Goal: Task Accomplishment & Management: Use online tool/utility

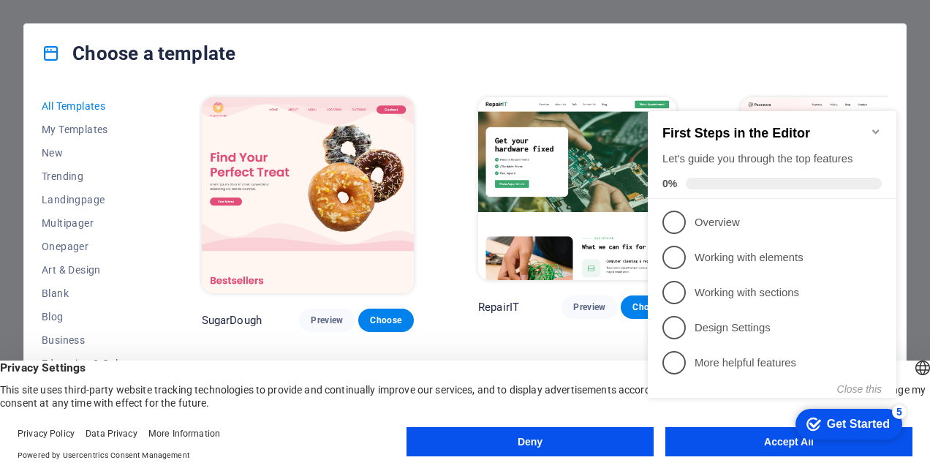
click at [594, 441] on button "Deny" at bounding box center [529, 441] width 247 height 29
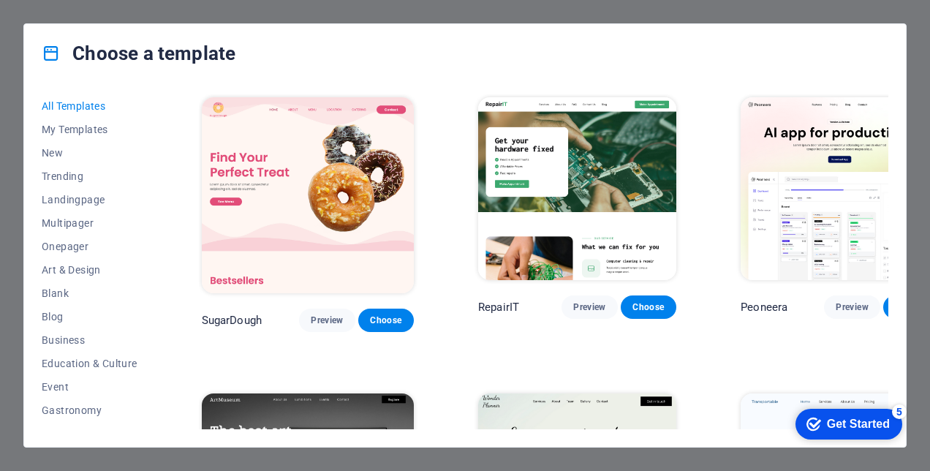
click at [827, 417] on div "Get Started" at bounding box center [858, 423] width 63 height 13
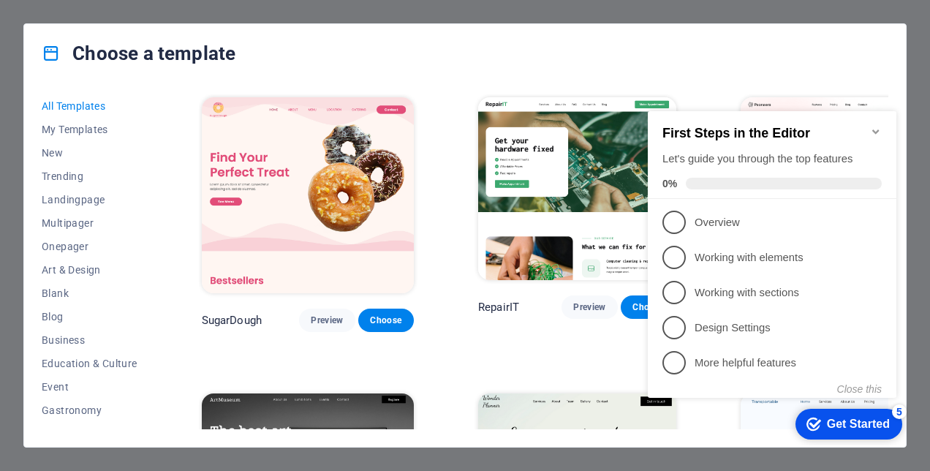
click at [814, 69] on div "Choose a template" at bounding box center [464, 53] width 881 height 58
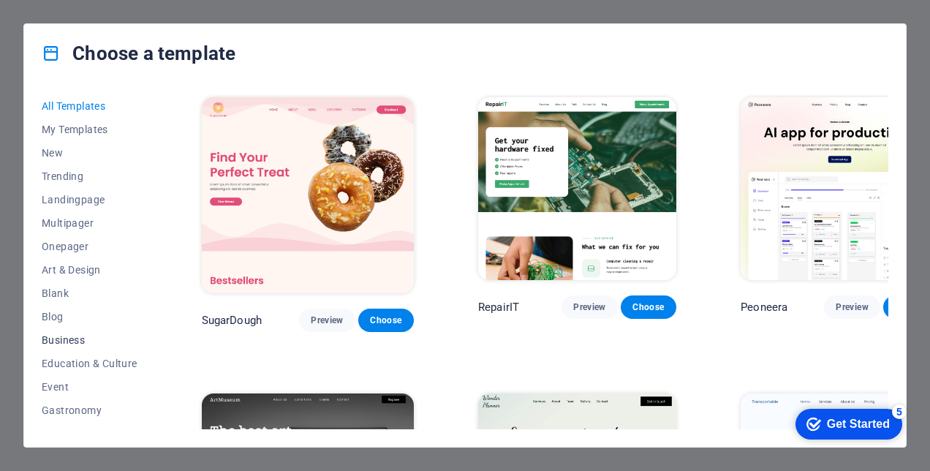
click at [67, 341] on span "Business" at bounding box center [90, 340] width 96 height 12
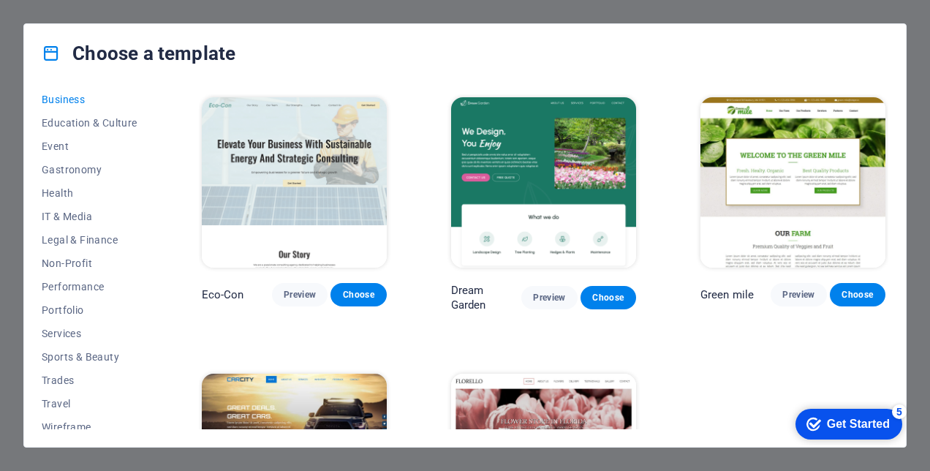
scroll to position [249, 0]
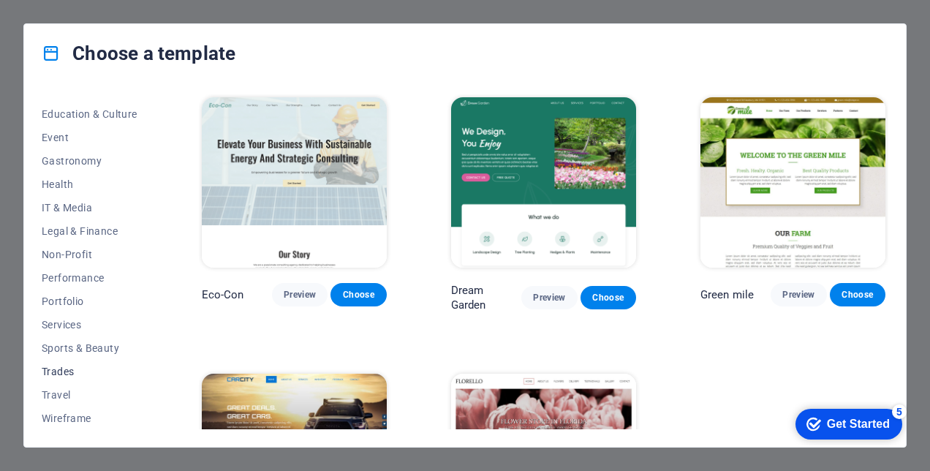
click at [70, 368] on span "Trades" at bounding box center [90, 371] width 96 height 12
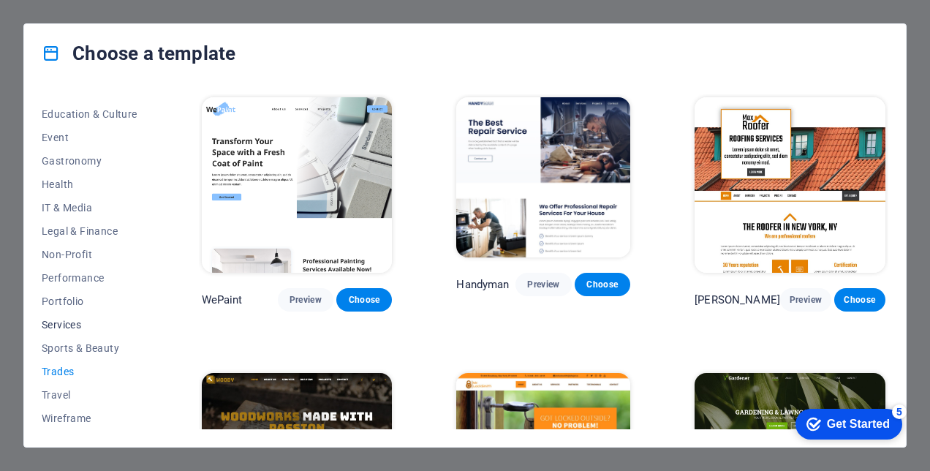
click at [79, 319] on span "Services" at bounding box center [90, 325] width 96 height 12
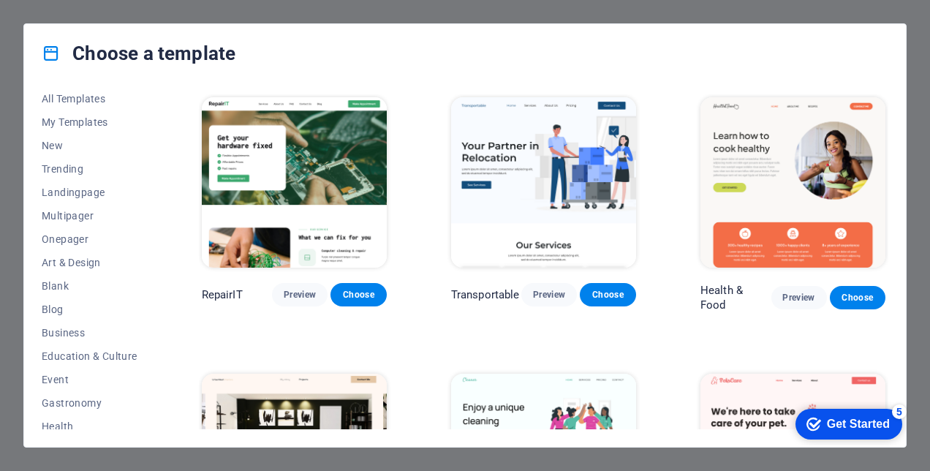
scroll to position [0, 0]
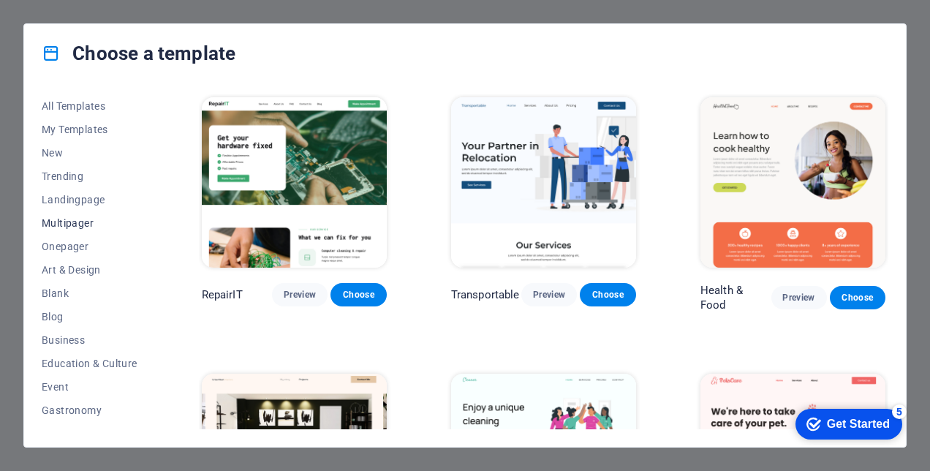
click at [67, 222] on span "Multipager" at bounding box center [90, 223] width 96 height 12
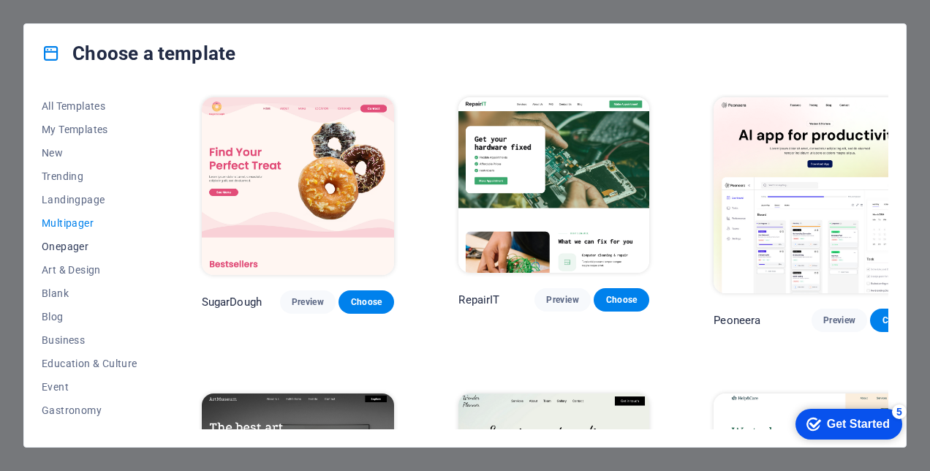
click at [69, 247] on span "Onepager" at bounding box center [90, 246] width 96 height 12
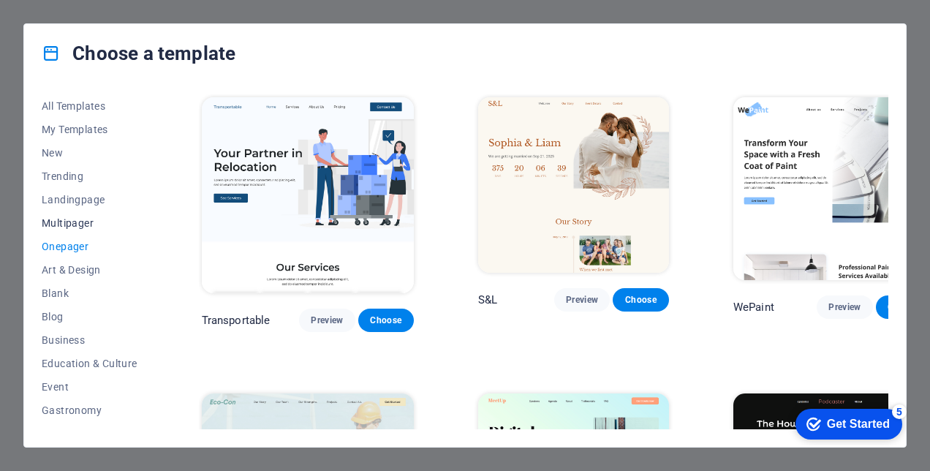
click at [70, 222] on span "Multipager" at bounding box center [90, 223] width 96 height 12
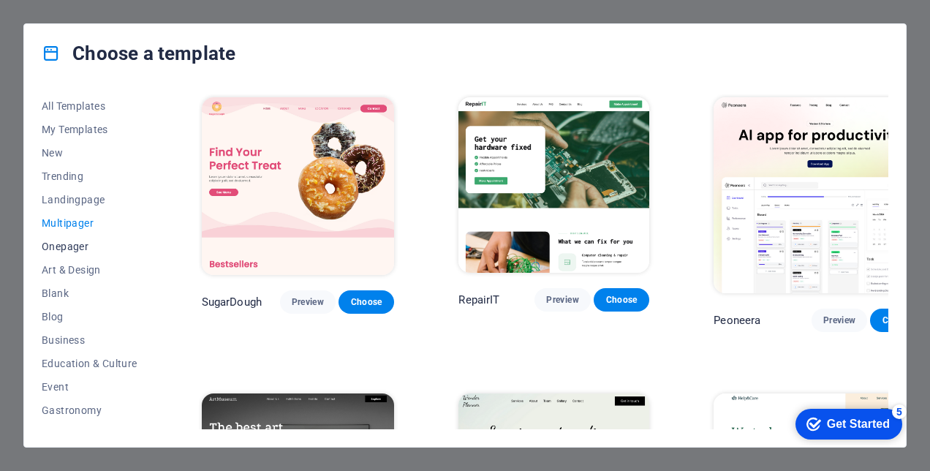
click at [72, 251] on span "Onepager" at bounding box center [90, 246] width 96 height 12
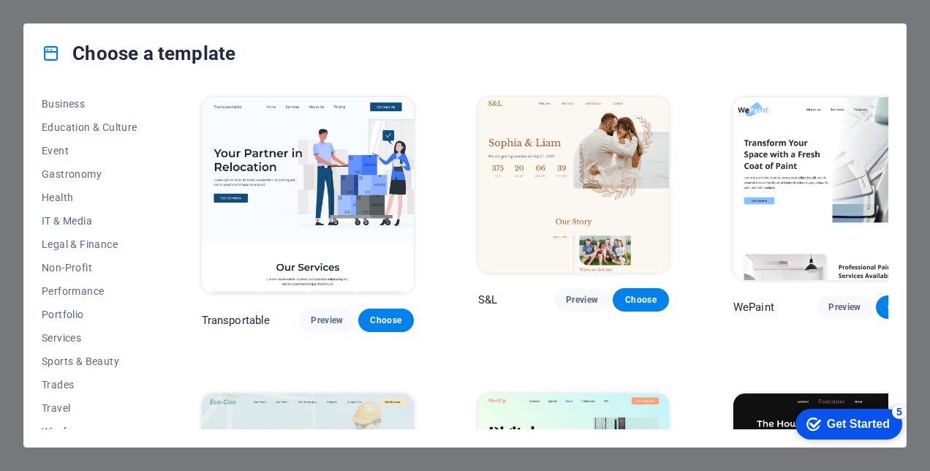
scroll to position [249, 0]
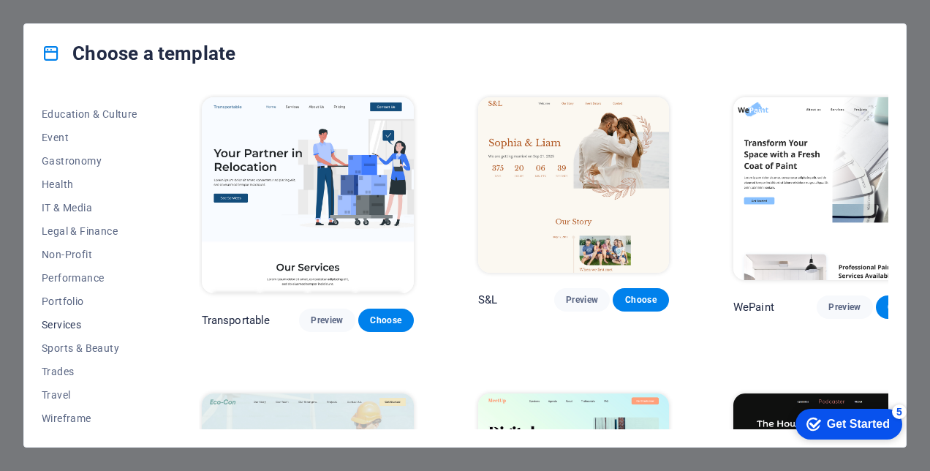
click at [67, 326] on span "Services" at bounding box center [90, 325] width 96 height 12
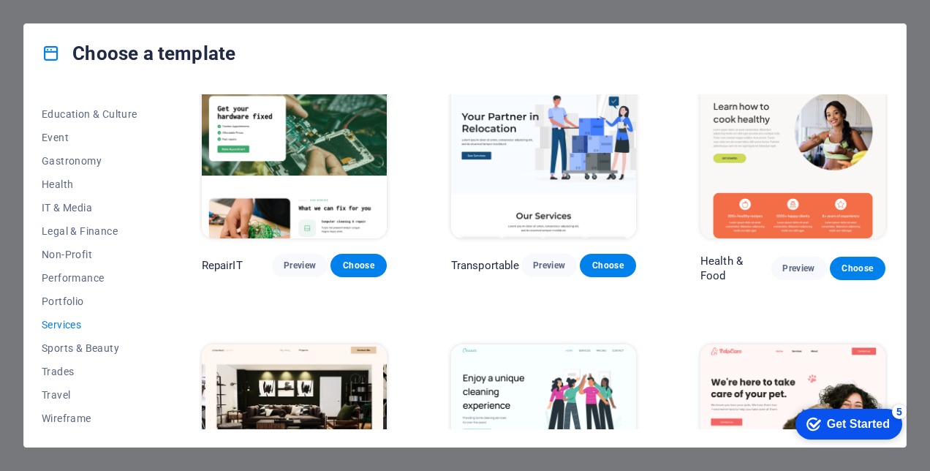
scroll to position [0, 0]
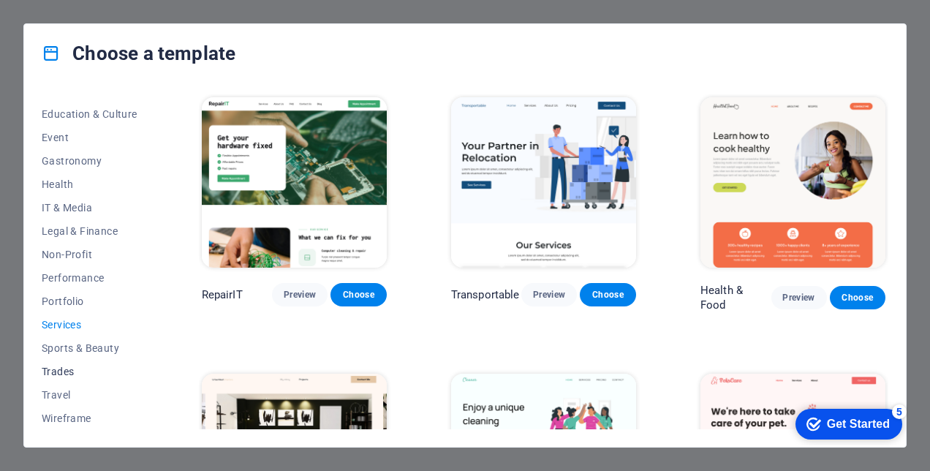
click at [74, 373] on span "Trades" at bounding box center [90, 371] width 96 height 12
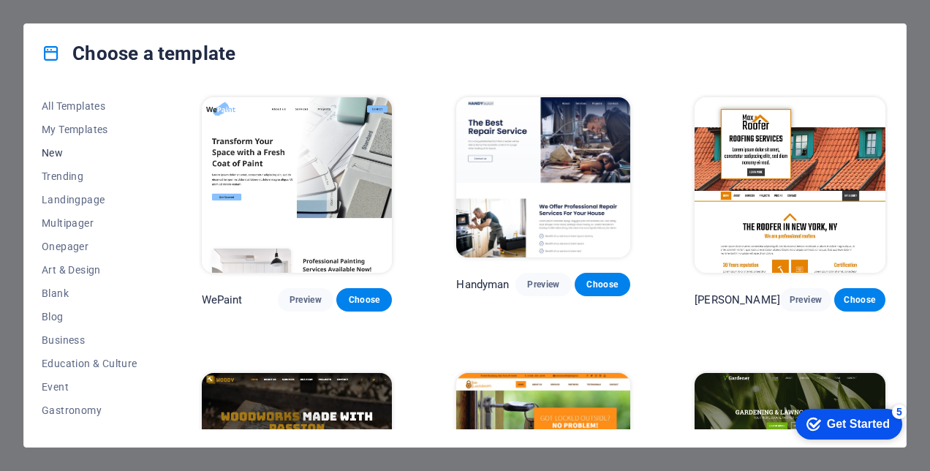
click at [61, 155] on span "New" at bounding box center [90, 153] width 96 height 12
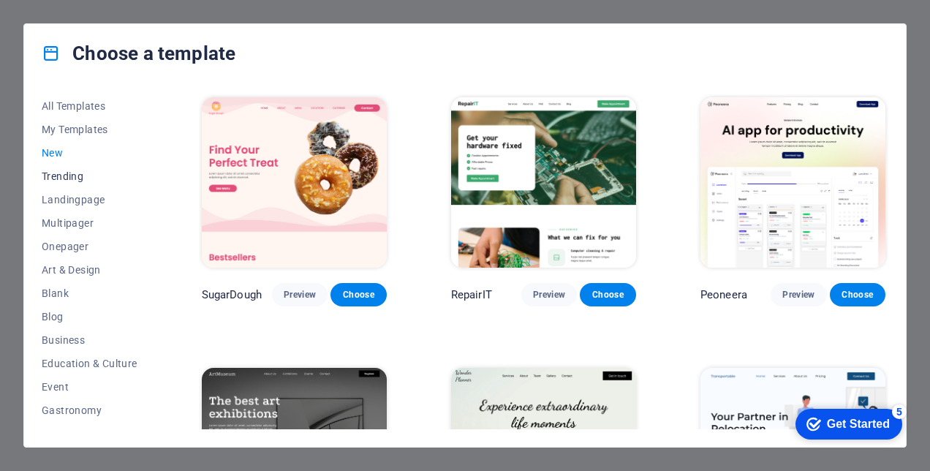
click at [79, 171] on span "Trending" at bounding box center [90, 176] width 96 height 12
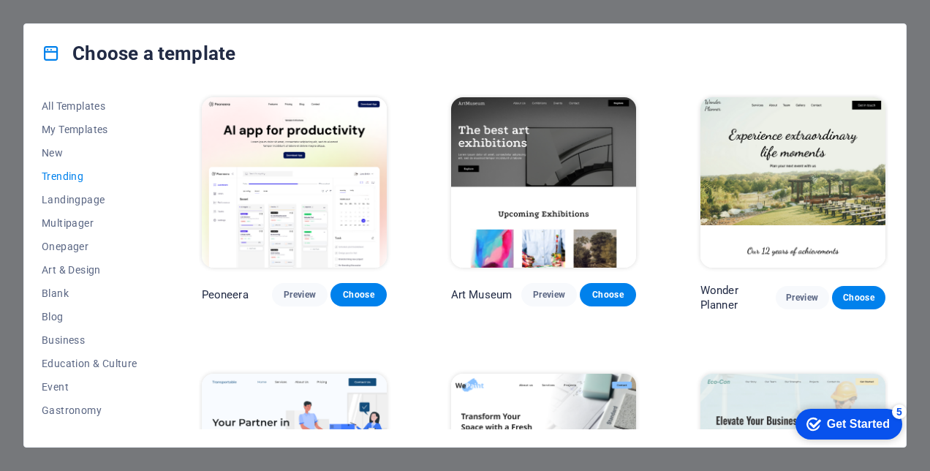
drag, startPoint x: 889, startPoint y: 123, endPoint x: 889, endPoint y: 175, distance: 52.6
click at [889, 175] on div "All Templates My Templates New Trending Landingpage Multipager Onepager Art & D…" at bounding box center [464, 265] width 881 height 364
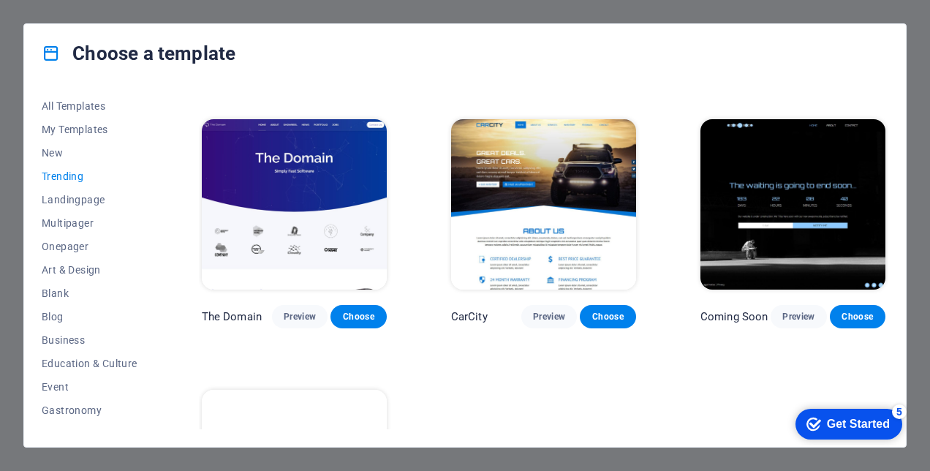
scroll to position [1237, 0]
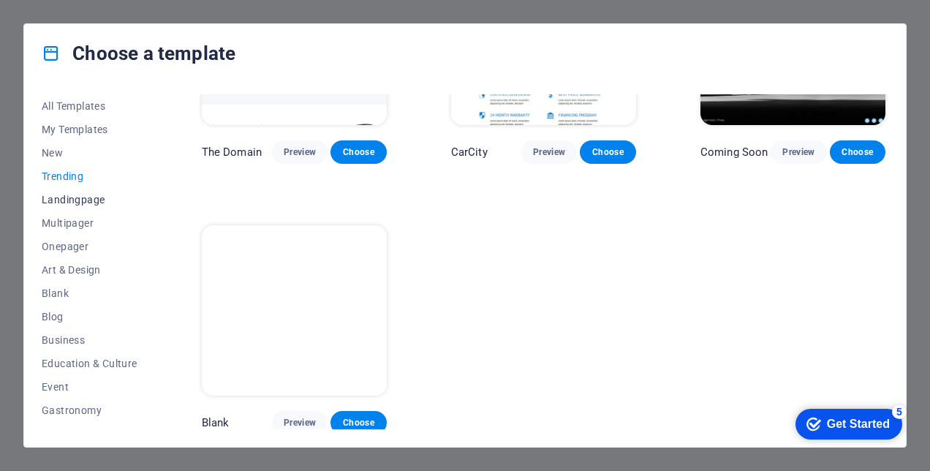
click at [99, 200] on span "Landingpage" at bounding box center [90, 200] width 96 height 12
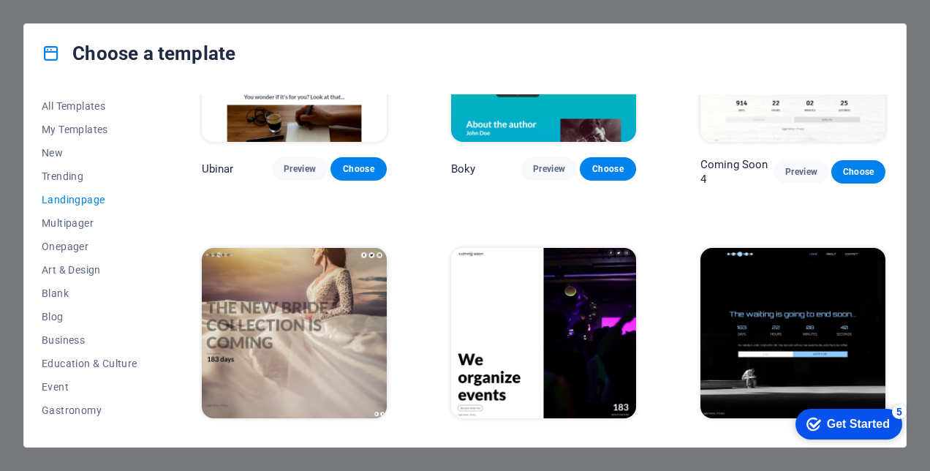
scroll to position [2038, 0]
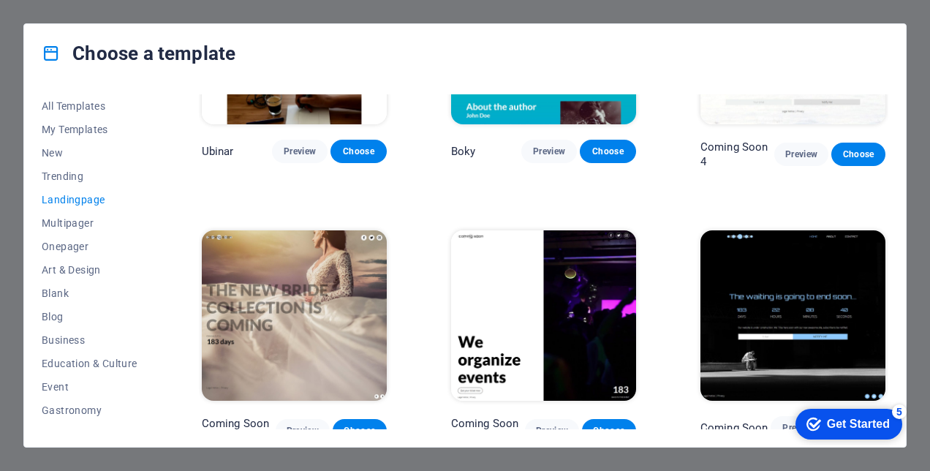
drag, startPoint x: 886, startPoint y: 392, endPoint x: 91, endPoint y: 0, distance: 887.1
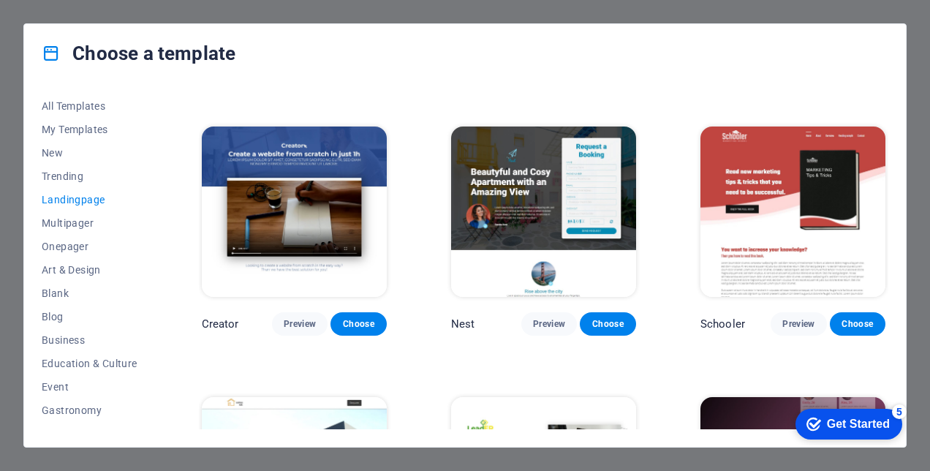
scroll to position [1451, 0]
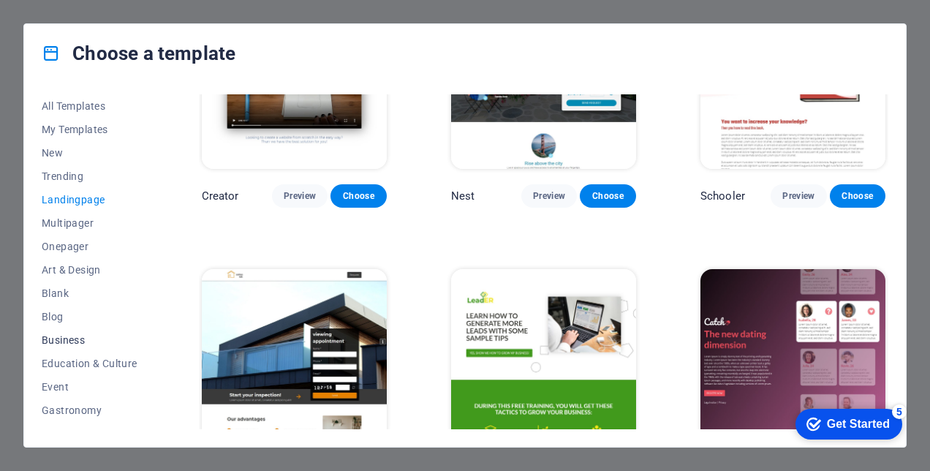
click at [64, 341] on span "Business" at bounding box center [90, 340] width 96 height 12
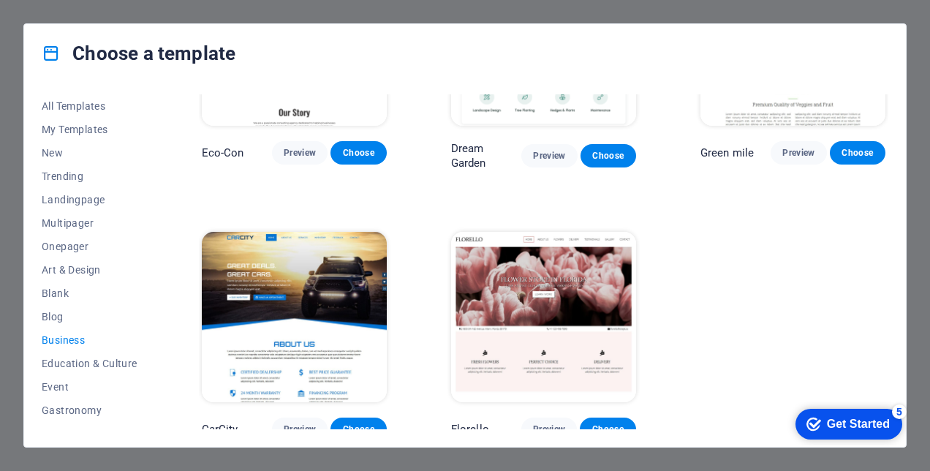
scroll to position [150, 0]
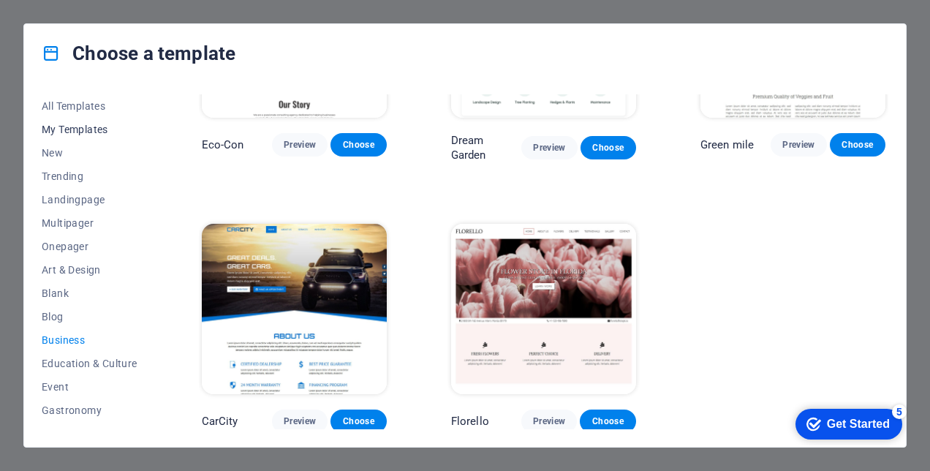
click at [86, 126] on span "My Templates" at bounding box center [90, 130] width 96 height 12
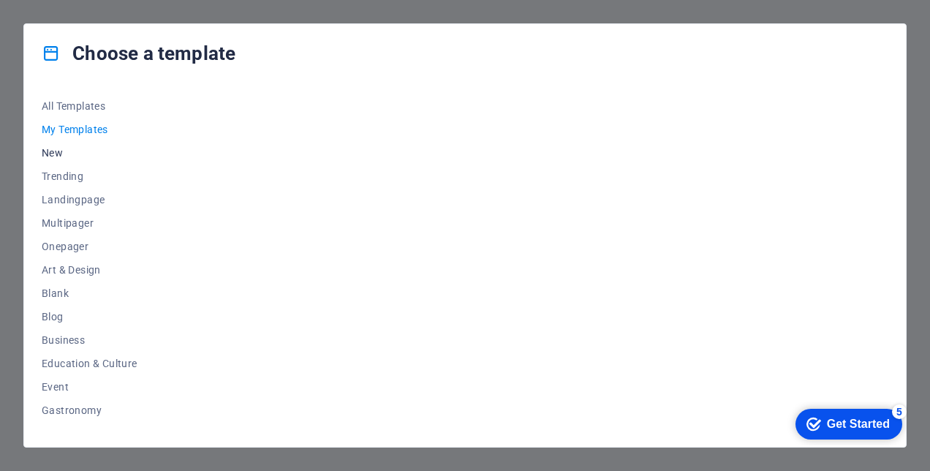
click at [52, 158] on span "New" at bounding box center [90, 153] width 96 height 12
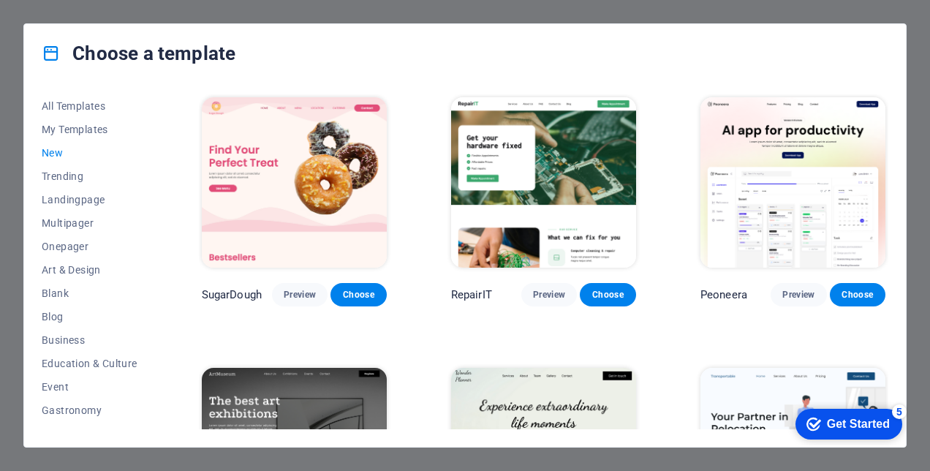
click at [151, 271] on div "All Templates My Templates New Trending Landingpage Multipager Onepager Art & D…" at bounding box center [98, 261] width 113 height 335
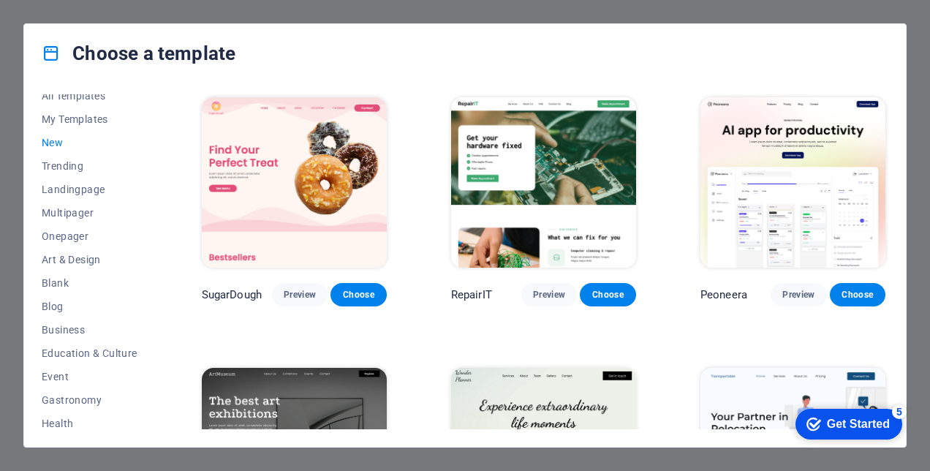
scroll to position [3, 0]
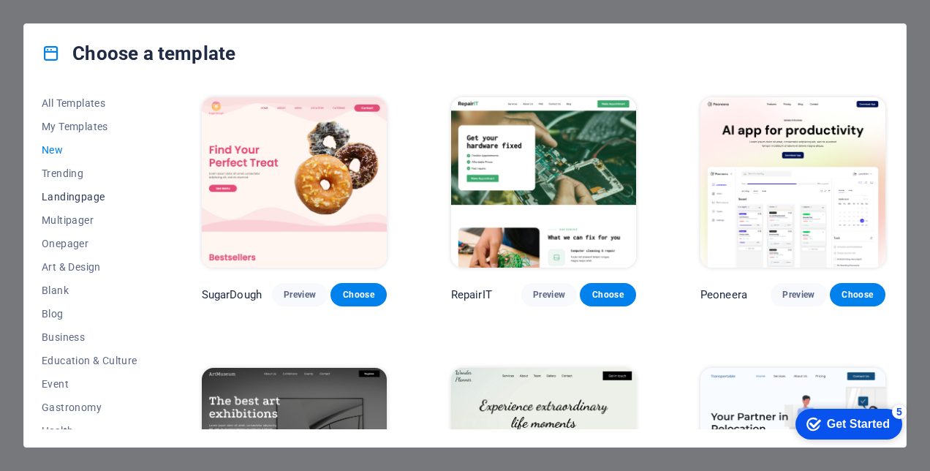
click at [86, 198] on span "Landingpage" at bounding box center [90, 197] width 96 height 12
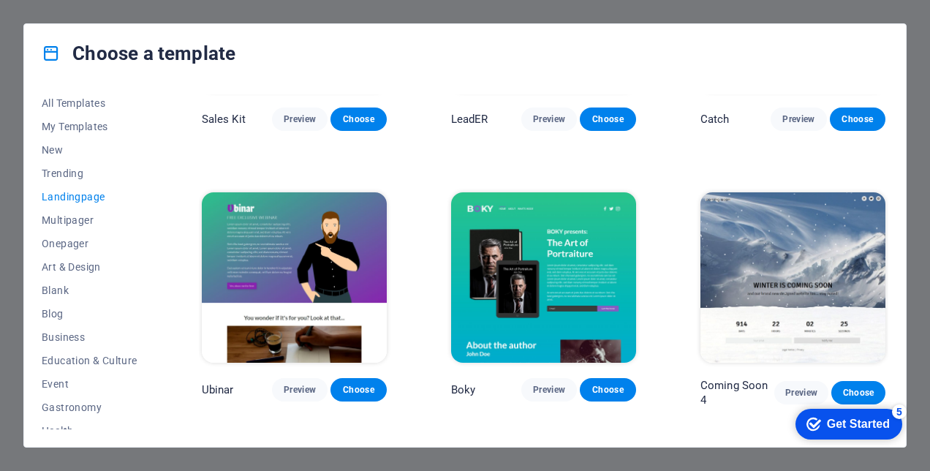
scroll to position [1802, 0]
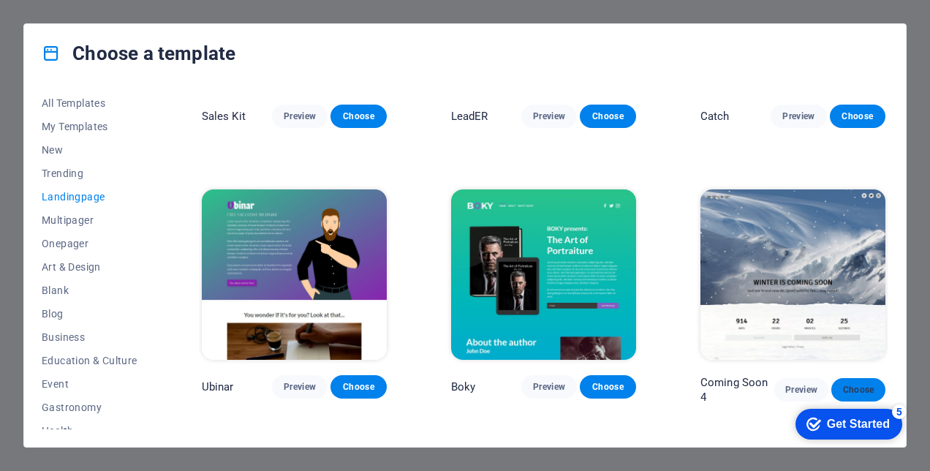
click at [859, 384] on span "Choose" at bounding box center [858, 390] width 31 height 12
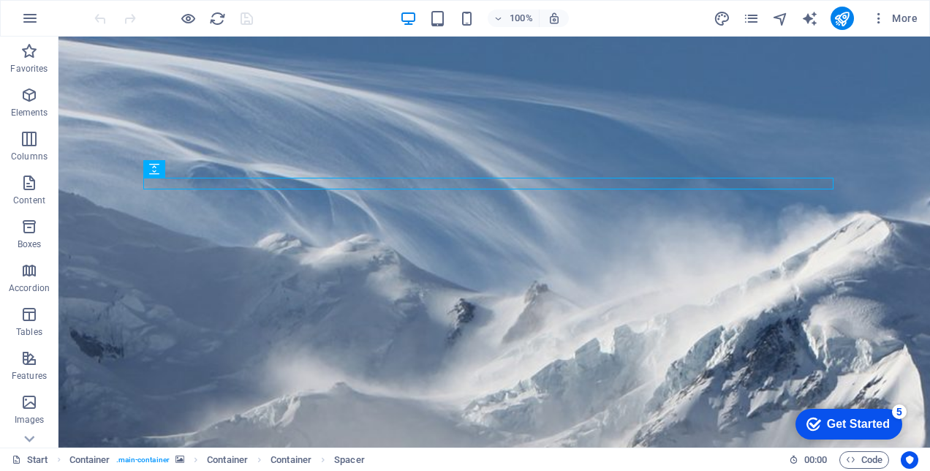
click at [817, 419] on div "checkmark Get Started 5" at bounding box center [847, 424] width 83 height 15
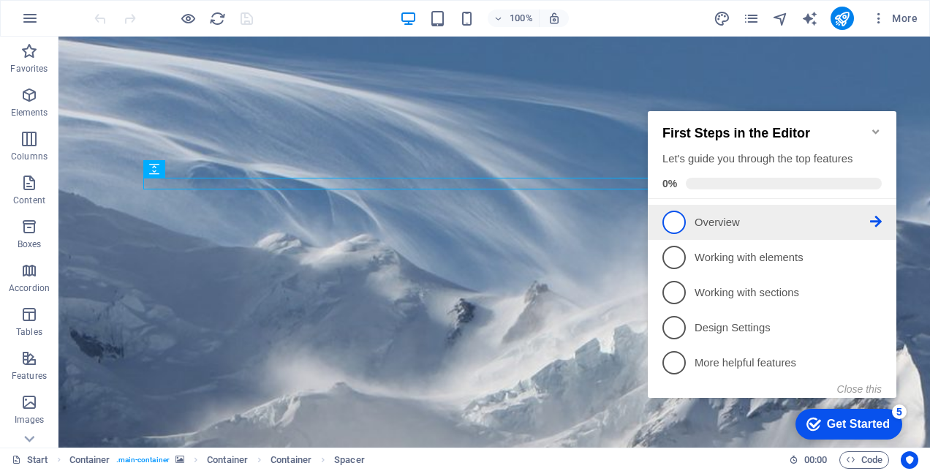
click at [670, 219] on span "1" at bounding box center [673, 221] width 23 height 23
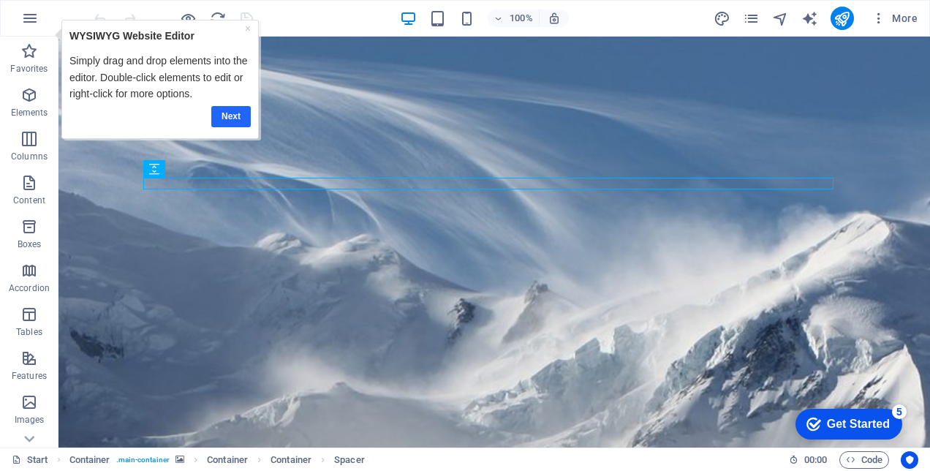
click at [223, 122] on link "Next" at bounding box center [230, 115] width 39 height 21
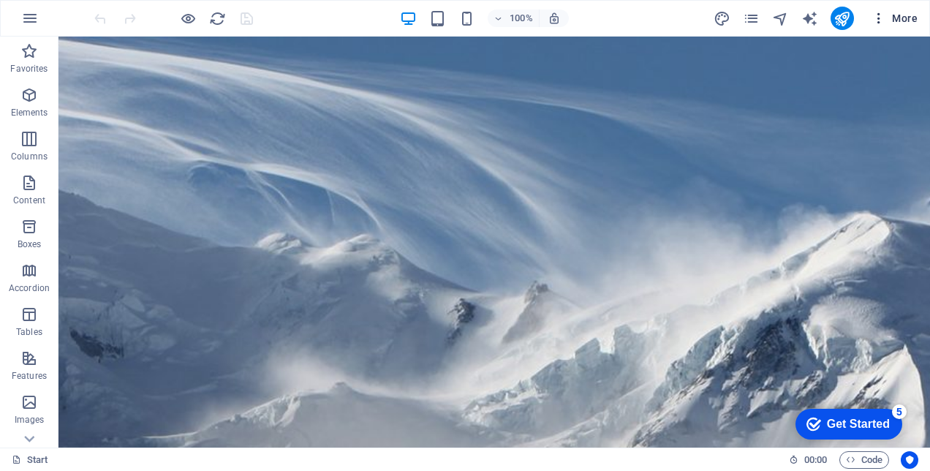
click at [878, 14] on icon "button" at bounding box center [878, 18] width 15 height 15
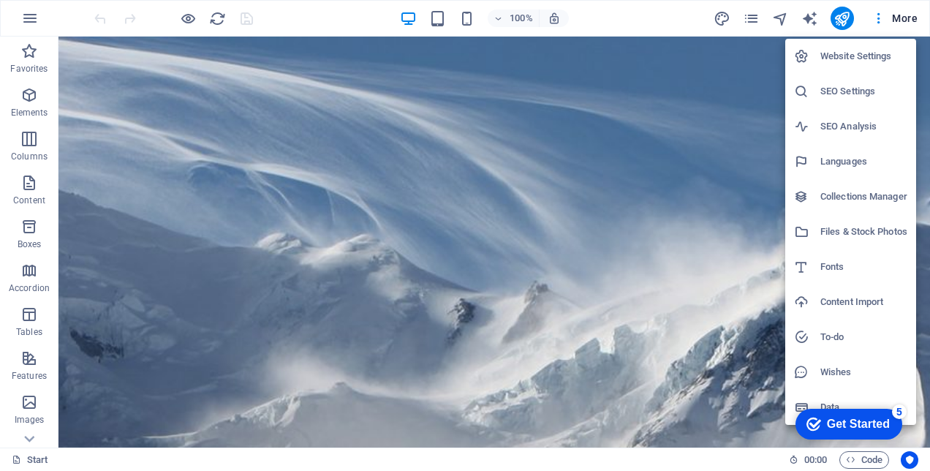
click at [878, 14] on div at bounding box center [465, 235] width 930 height 471
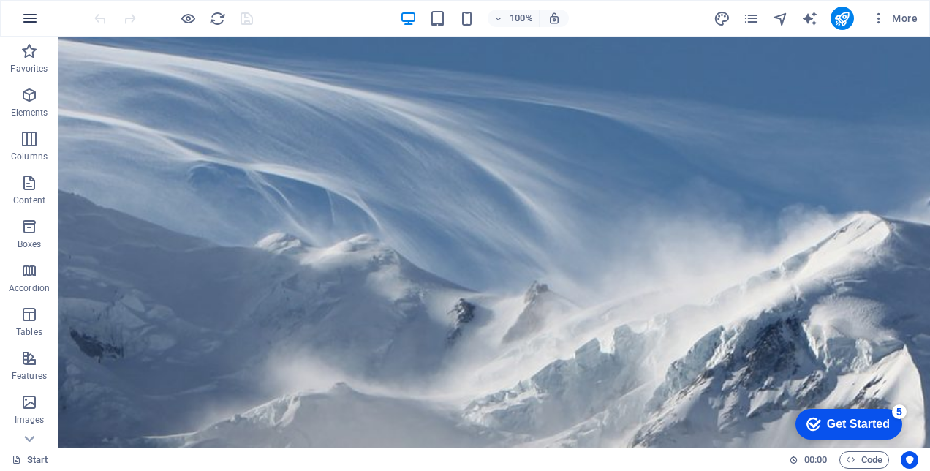
click at [23, 24] on icon "button" at bounding box center [30, 19] width 18 height 18
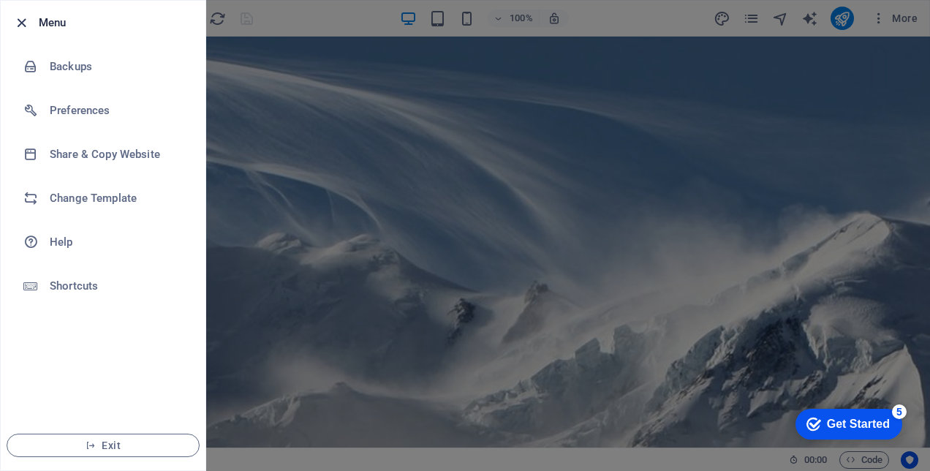
click at [18, 22] on icon "button" at bounding box center [21, 23] width 17 height 17
